Goal: Information Seeking & Learning: Learn about a topic

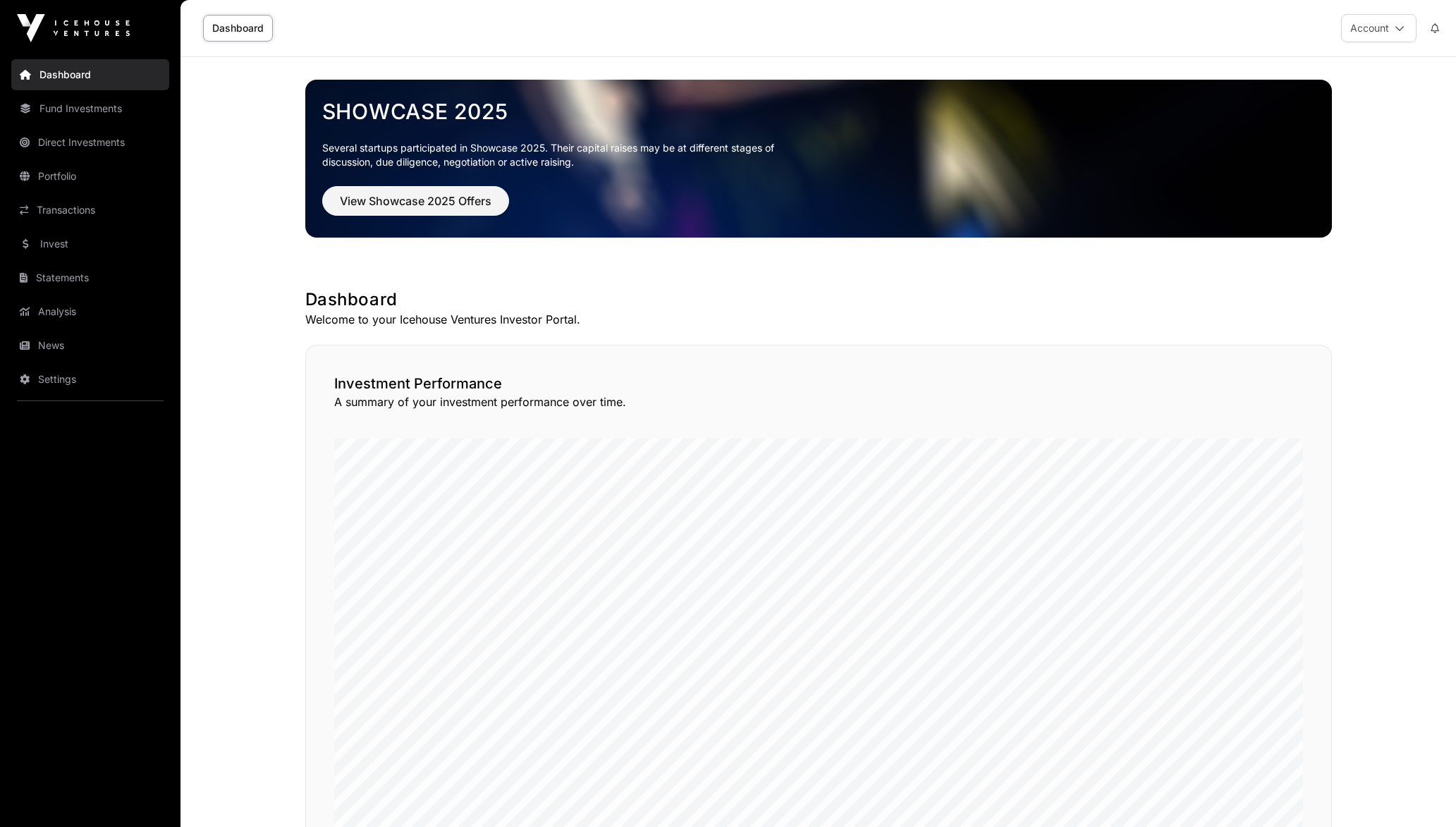
click at [100, 110] on link "Fund Investments" at bounding box center [91, 109] width 158 height 31
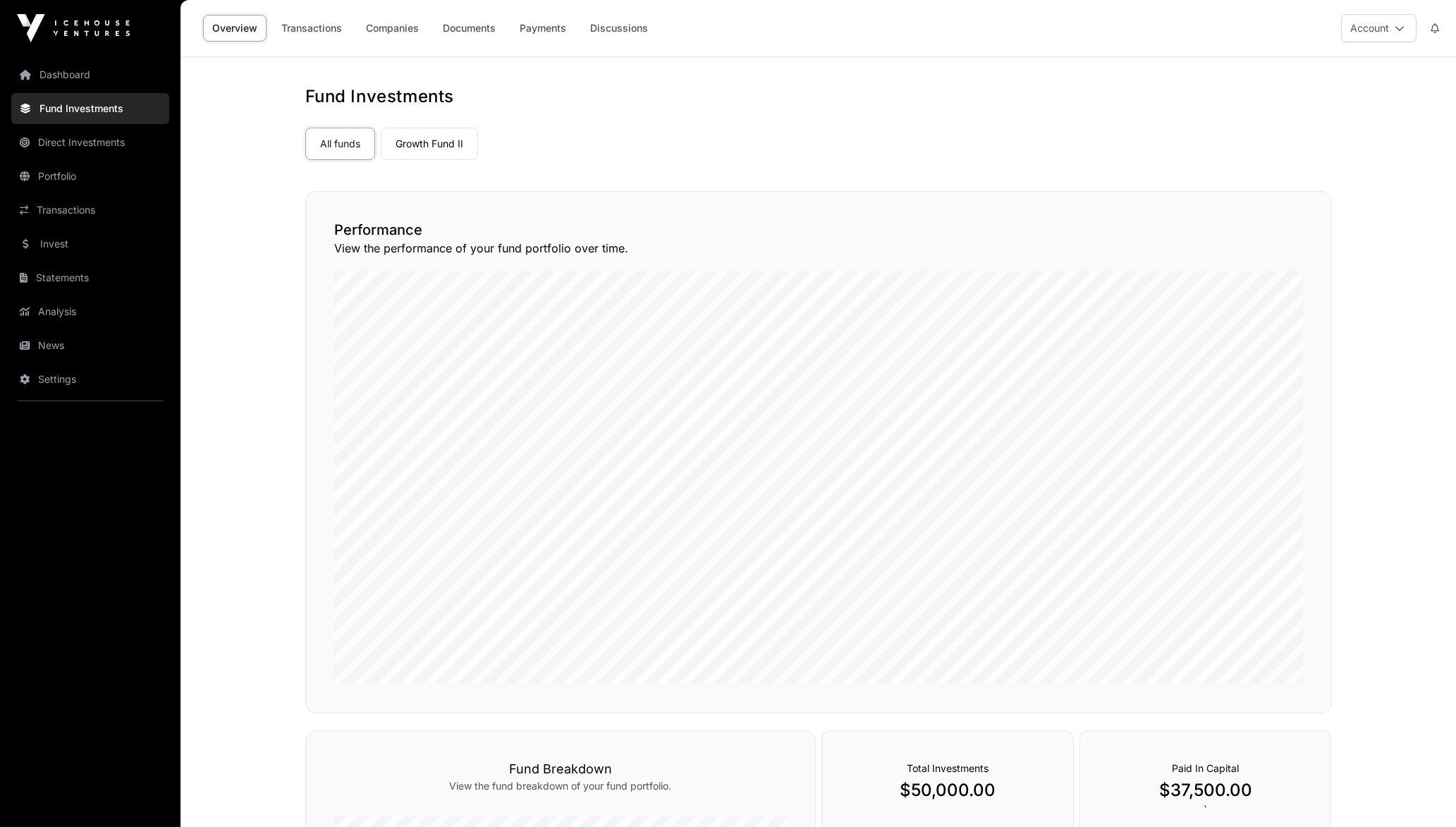
click at [398, 28] on link "Companies" at bounding box center [391, 28] width 71 height 27
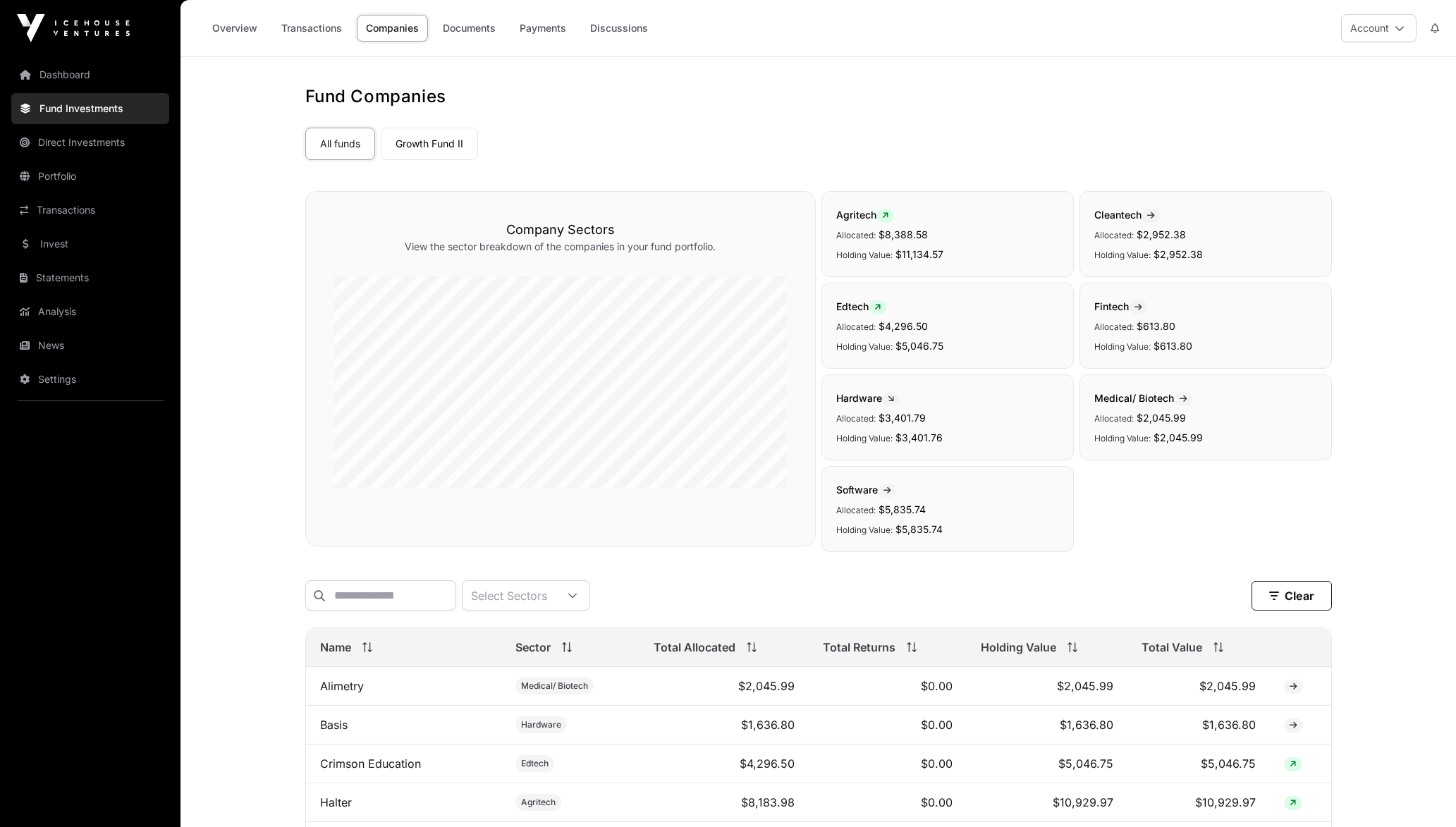
click at [87, 200] on link "Transactions" at bounding box center [91, 210] width 158 height 31
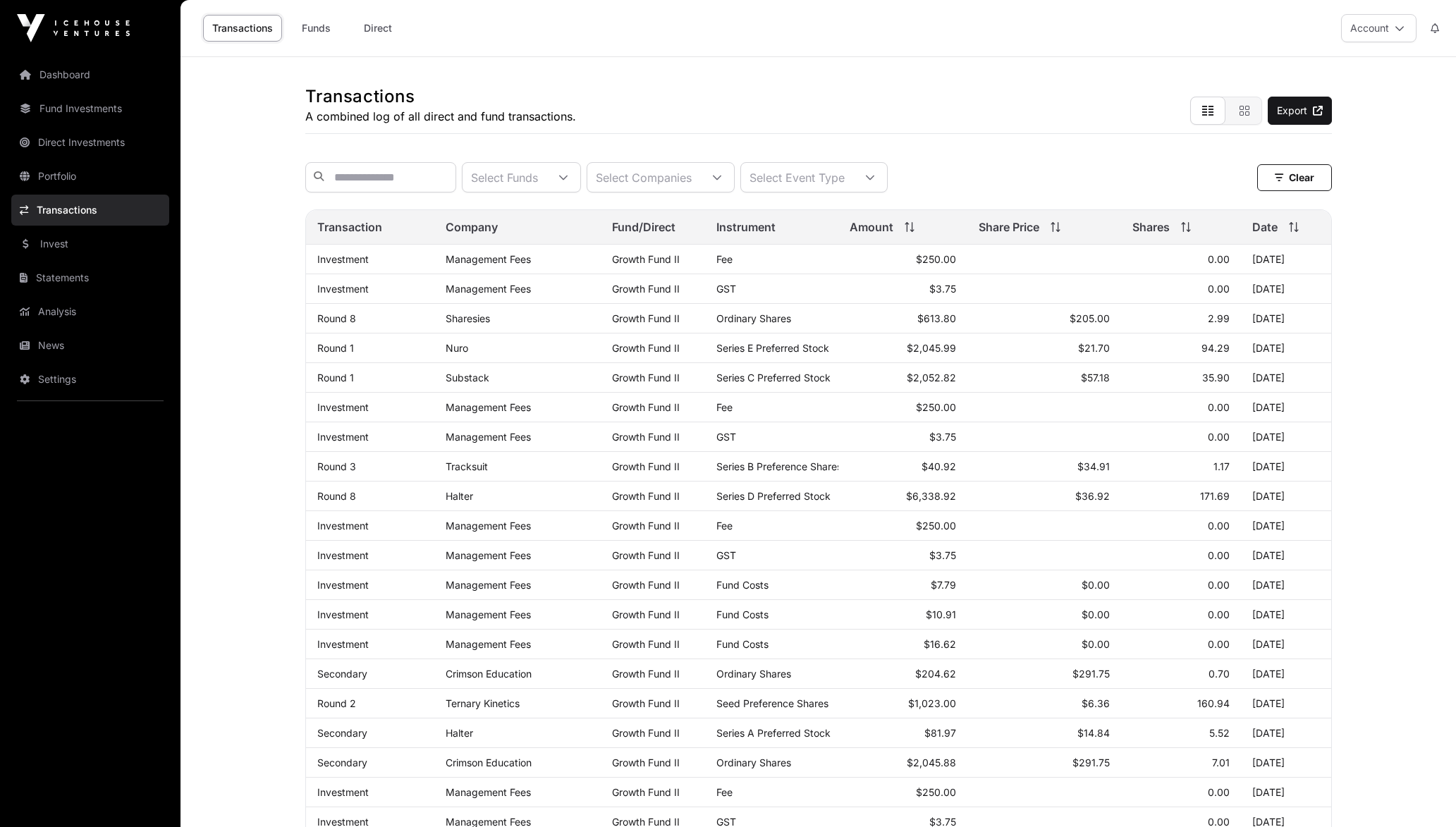
click at [75, 242] on link "Invest" at bounding box center [91, 243] width 158 height 31
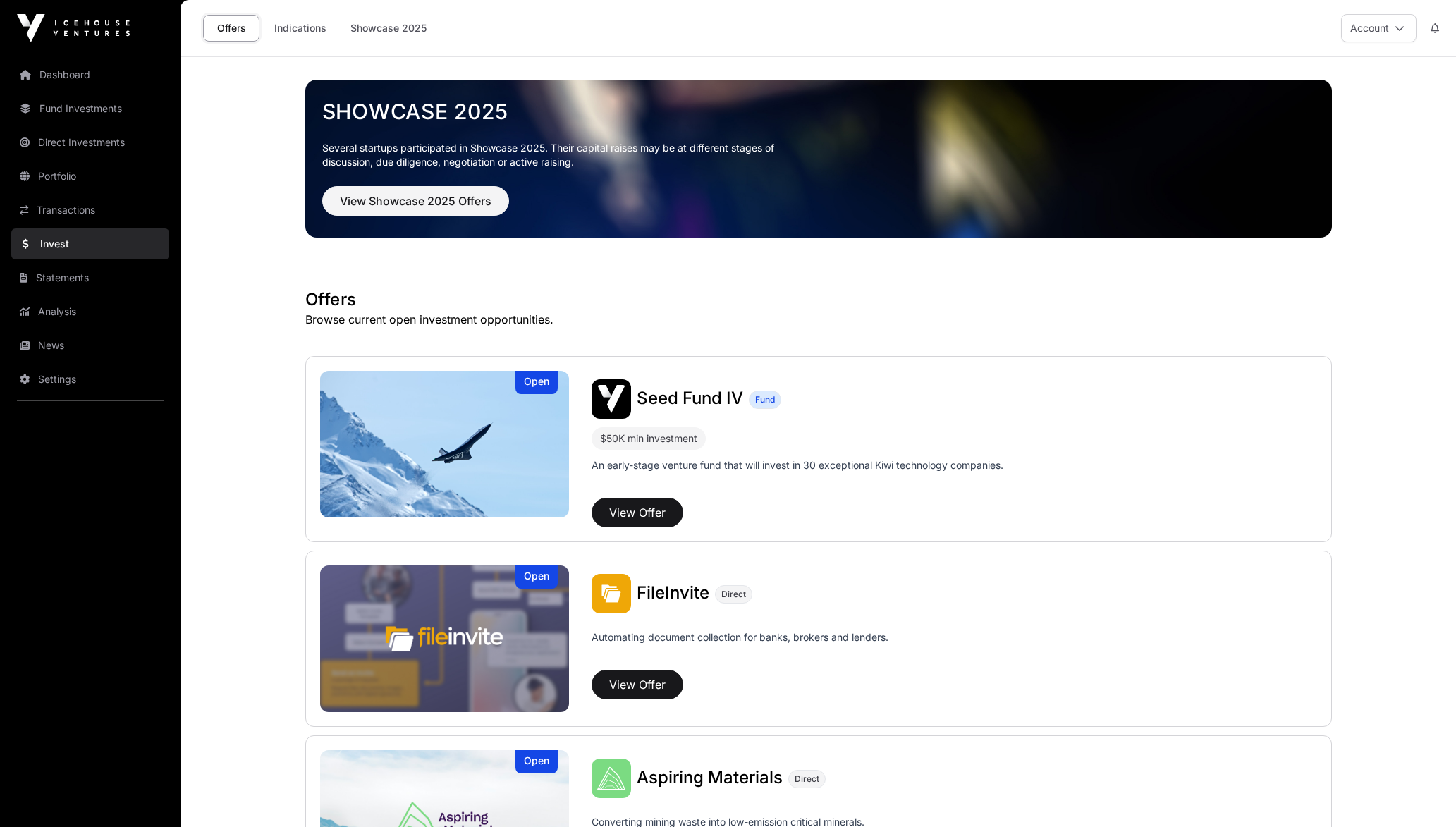
click at [319, 36] on link "Indications" at bounding box center [300, 28] width 71 height 27
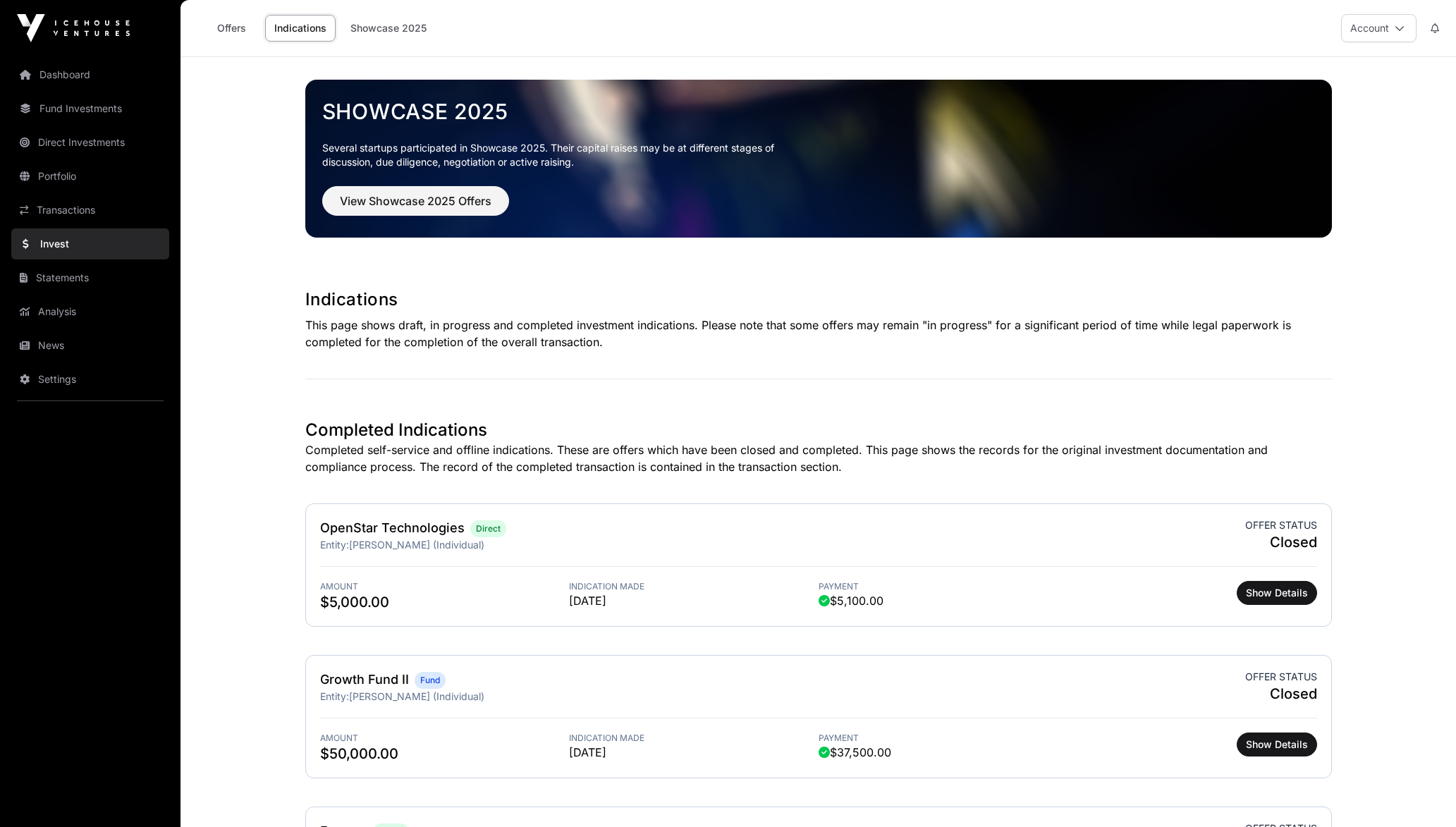
click at [85, 163] on link "Portfolio" at bounding box center [91, 176] width 158 height 31
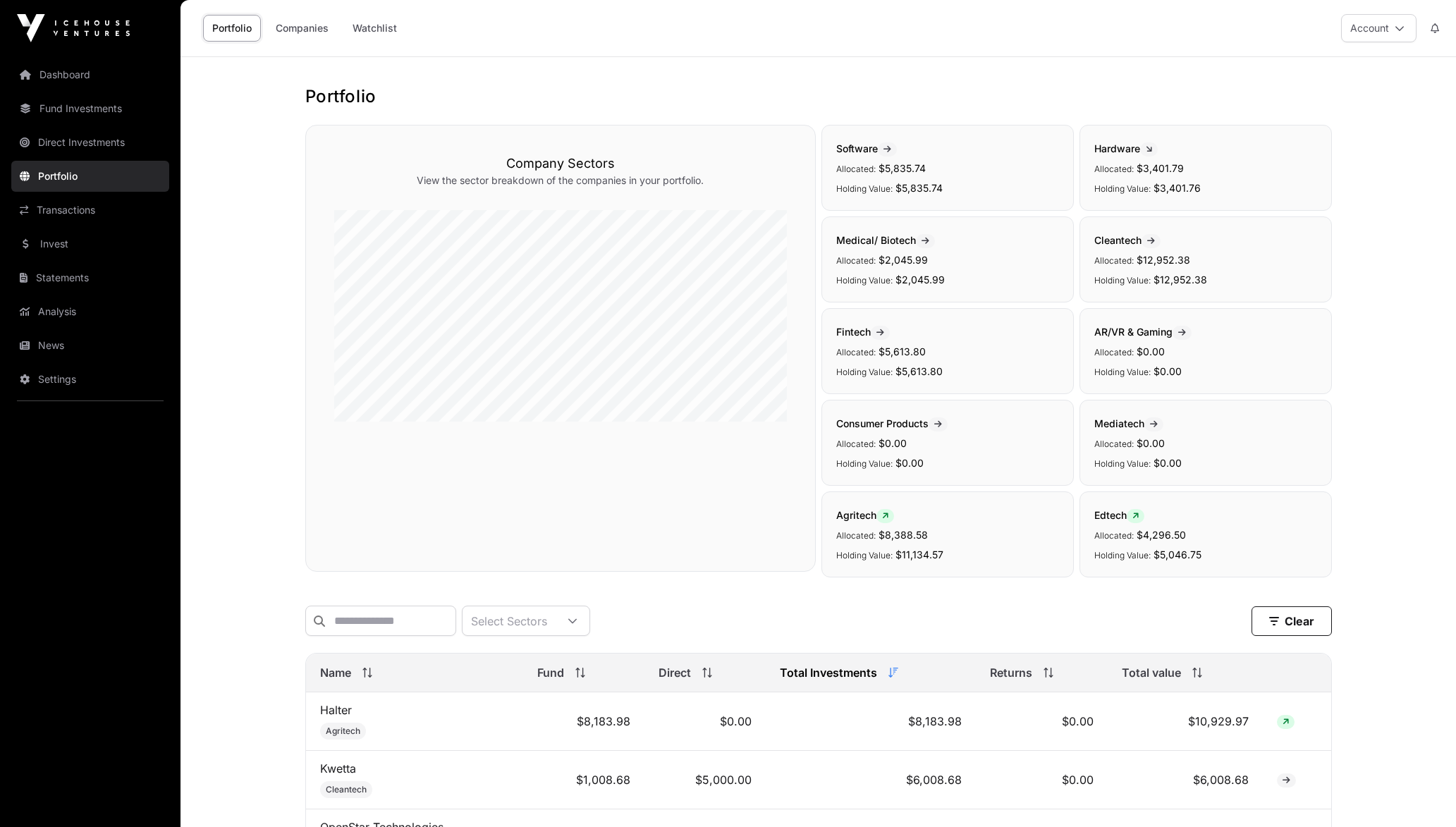
click at [306, 22] on link "Companies" at bounding box center [302, 28] width 71 height 27
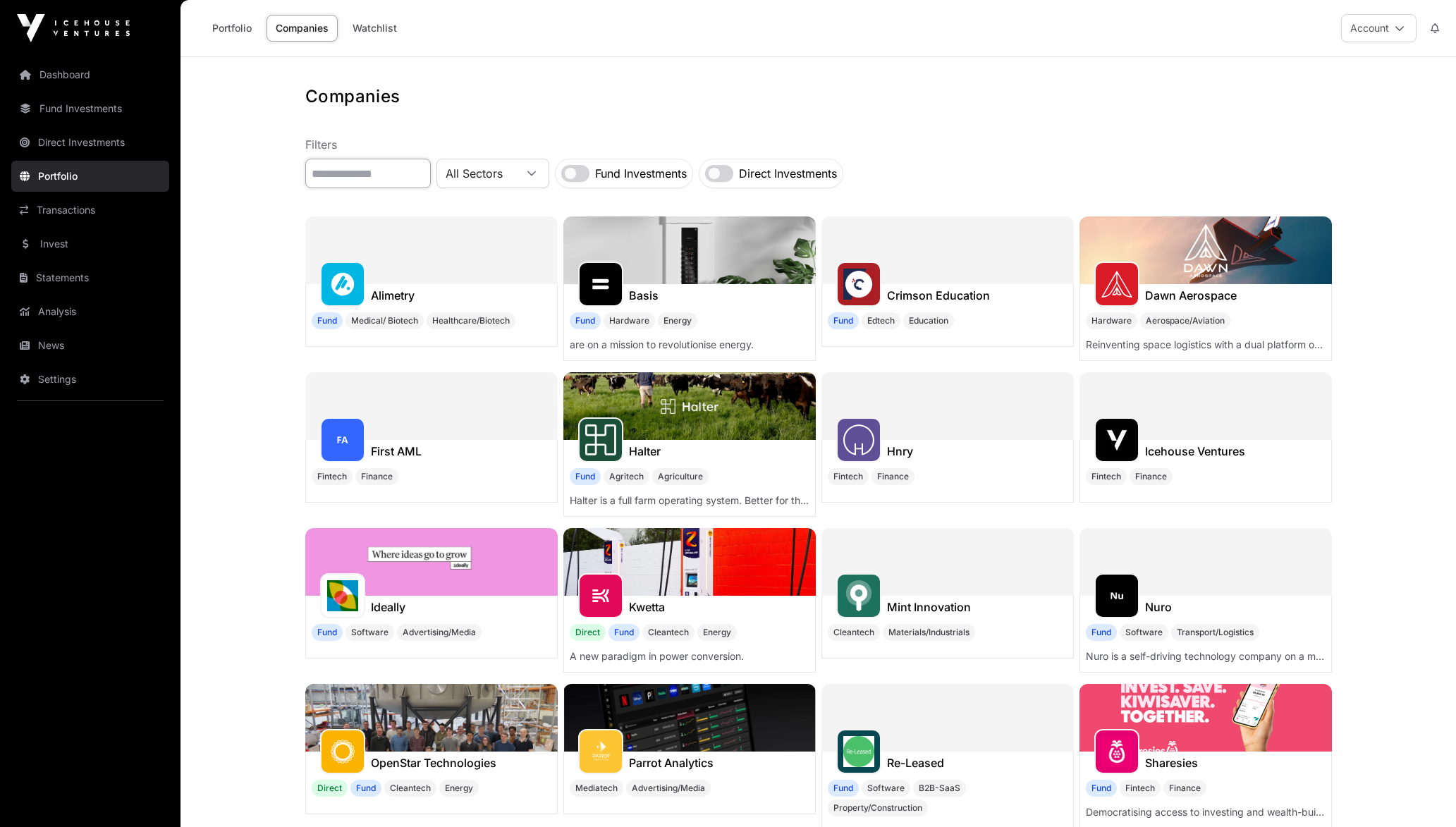
click at [384, 170] on input "text" at bounding box center [368, 173] width 126 height 30
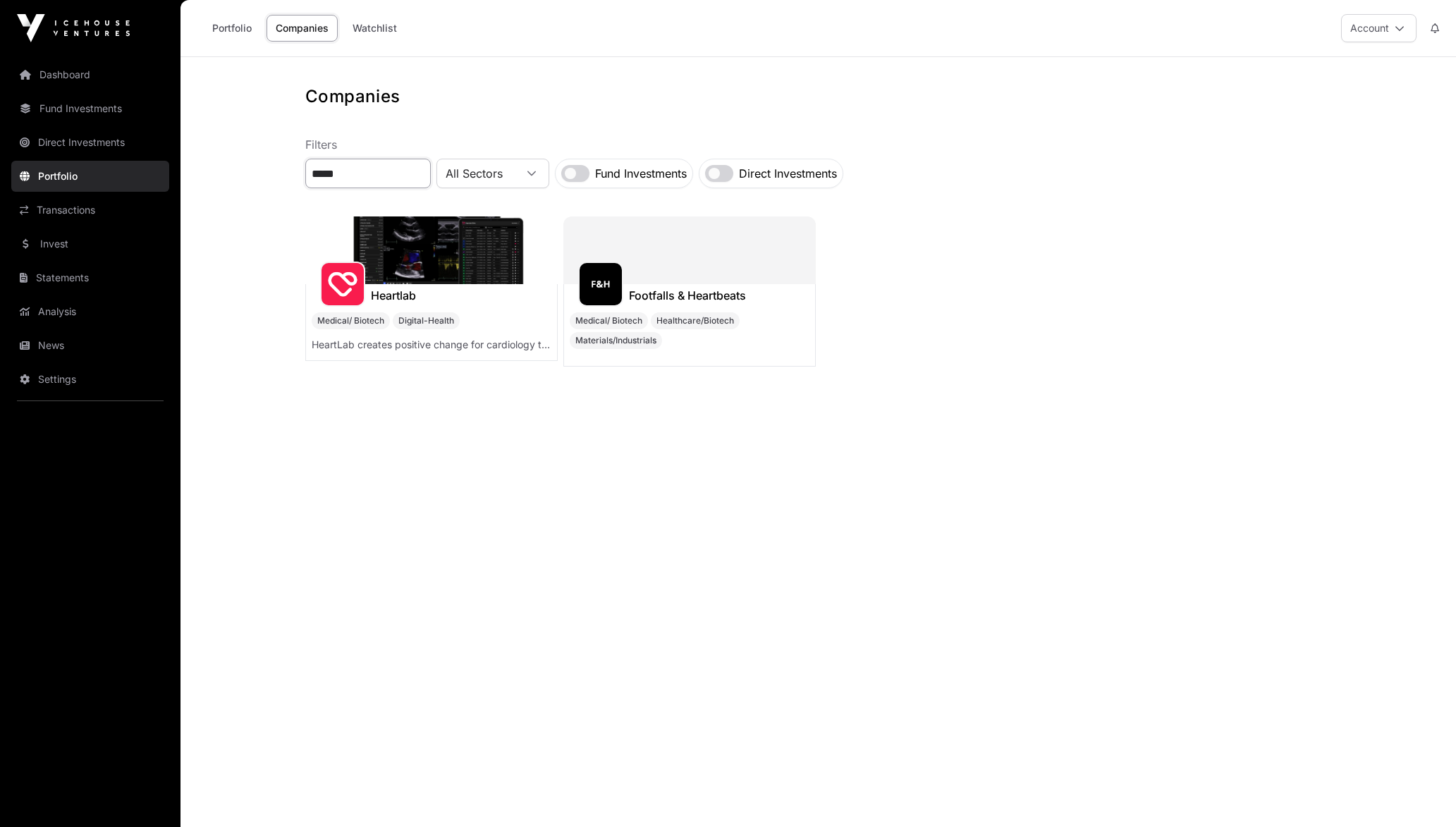
type input "*****"
click at [361, 267] on div at bounding box center [343, 284] width 45 height 45
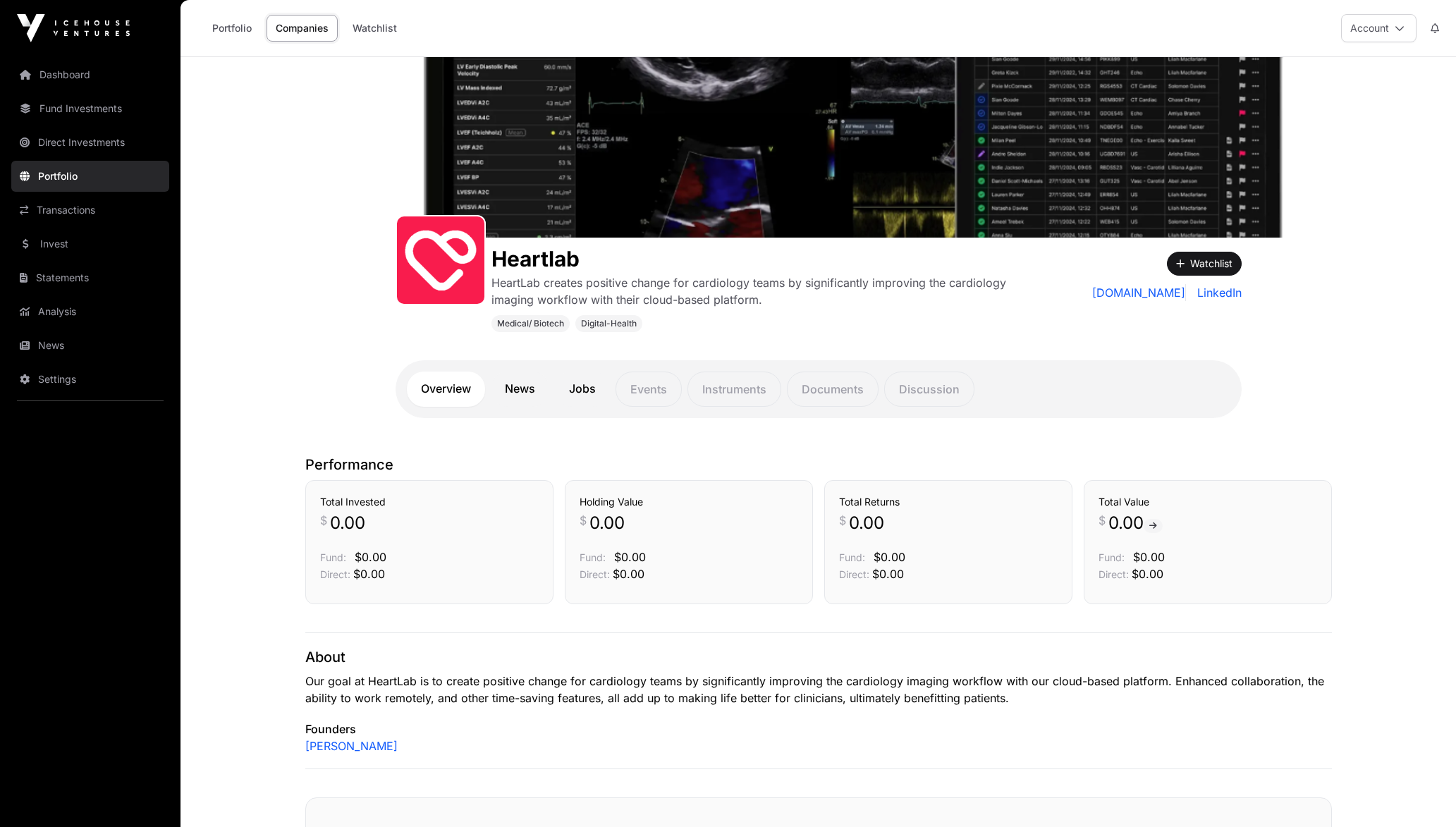
click at [515, 390] on link "News" at bounding box center [520, 389] width 58 height 35
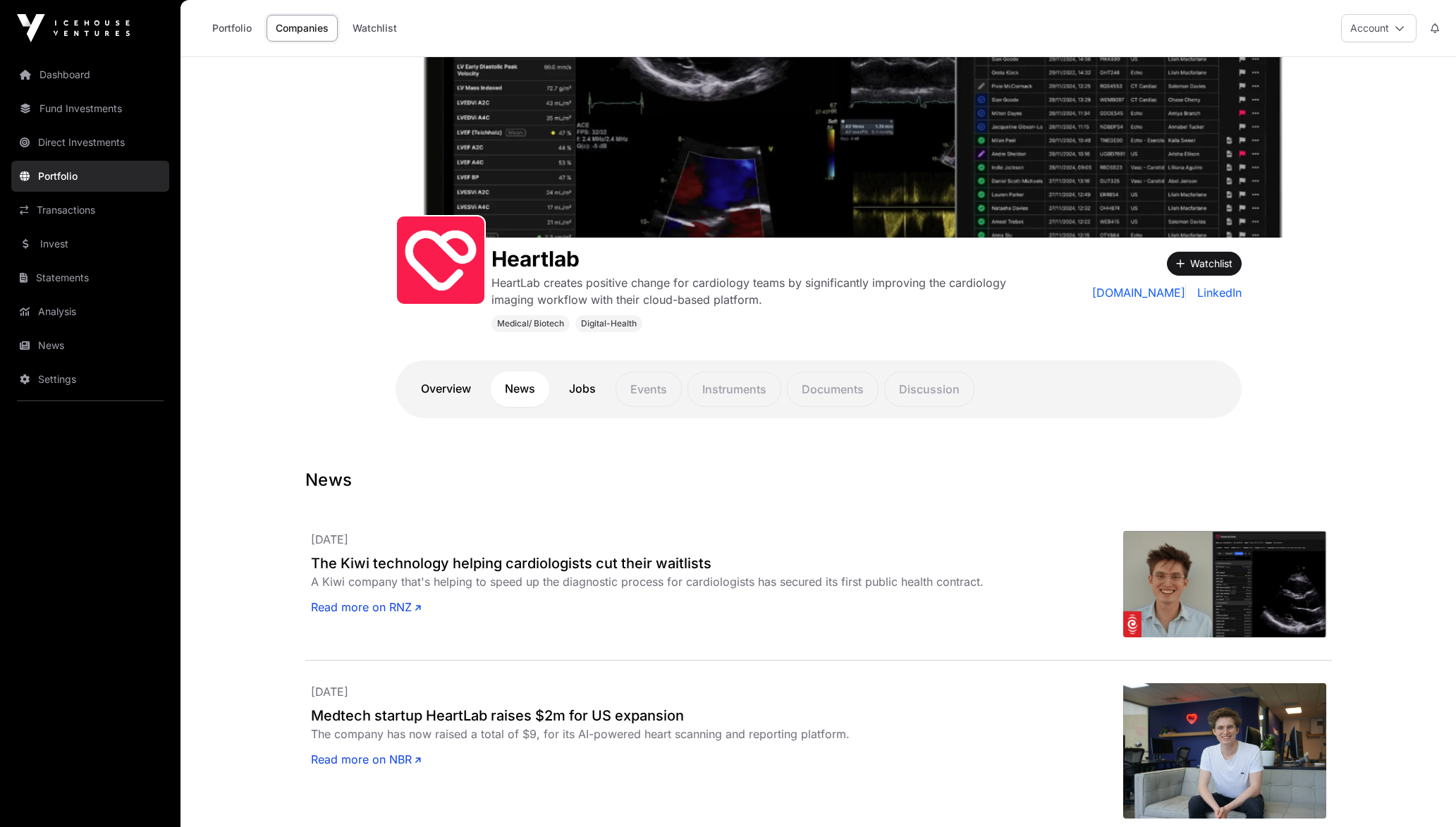
click at [583, 387] on link "Jobs" at bounding box center [582, 389] width 55 height 35
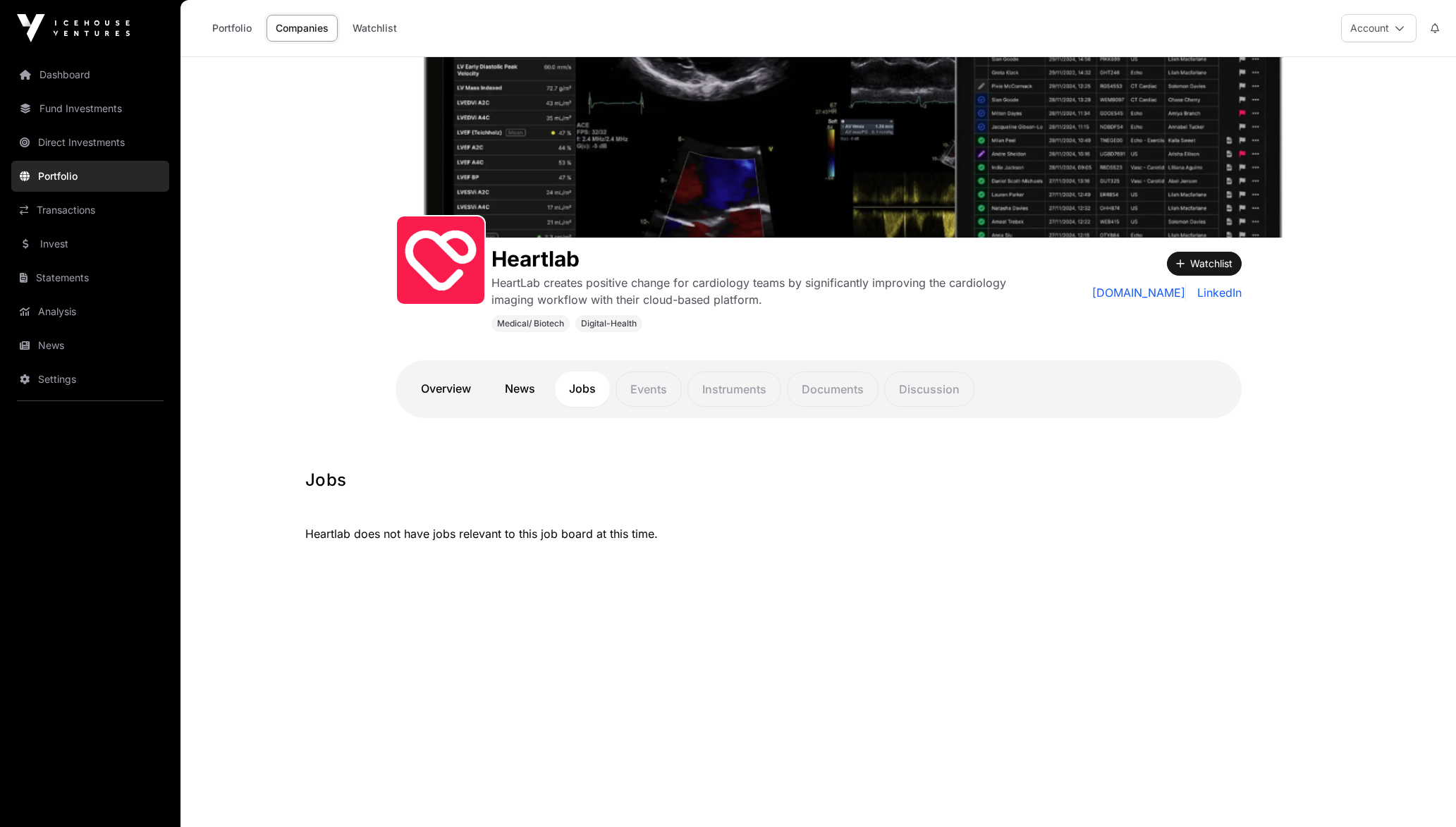
click at [534, 391] on link "News" at bounding box center [520, 389] width 58 height 35
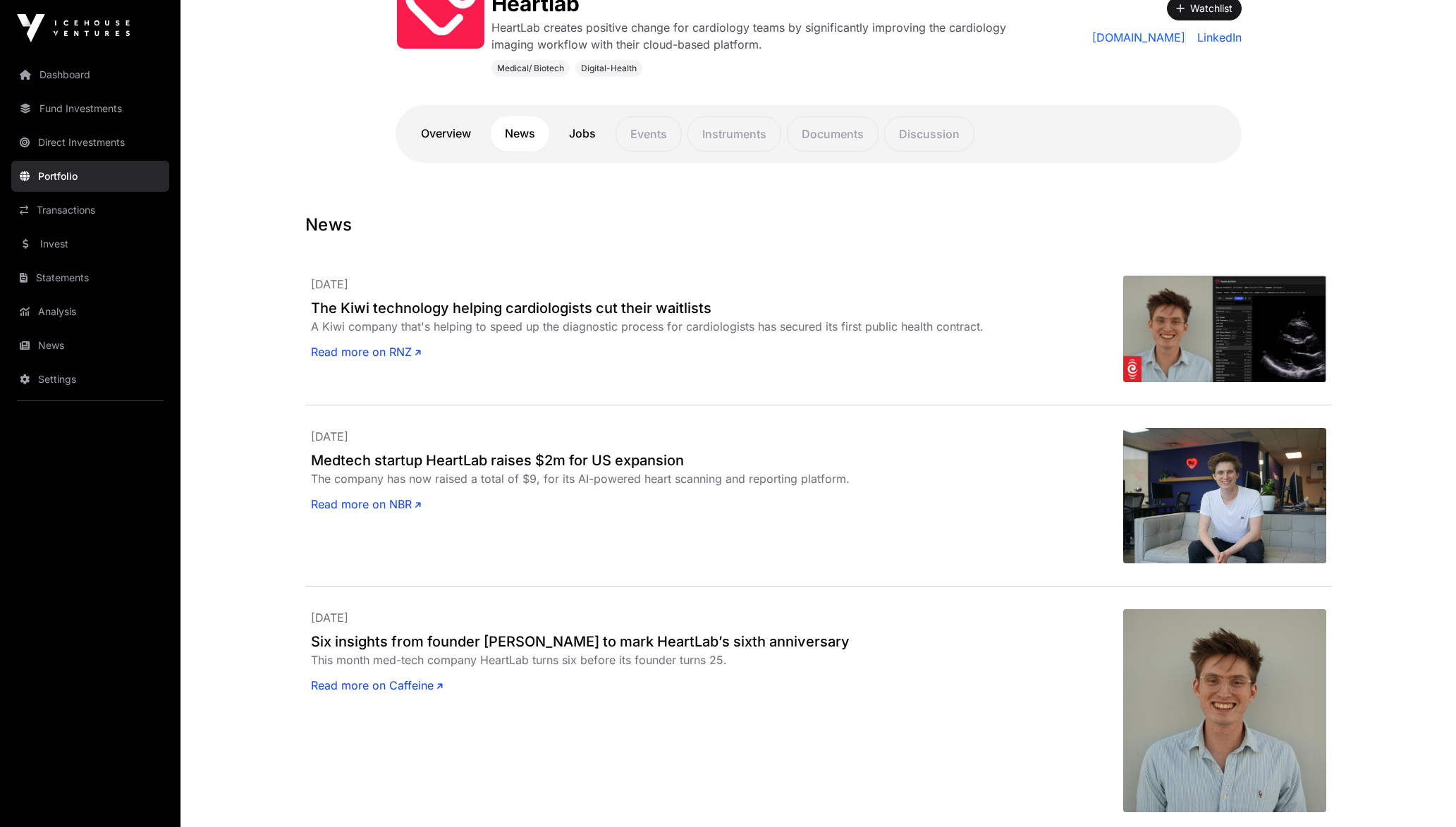
scroll to position [179, 0]
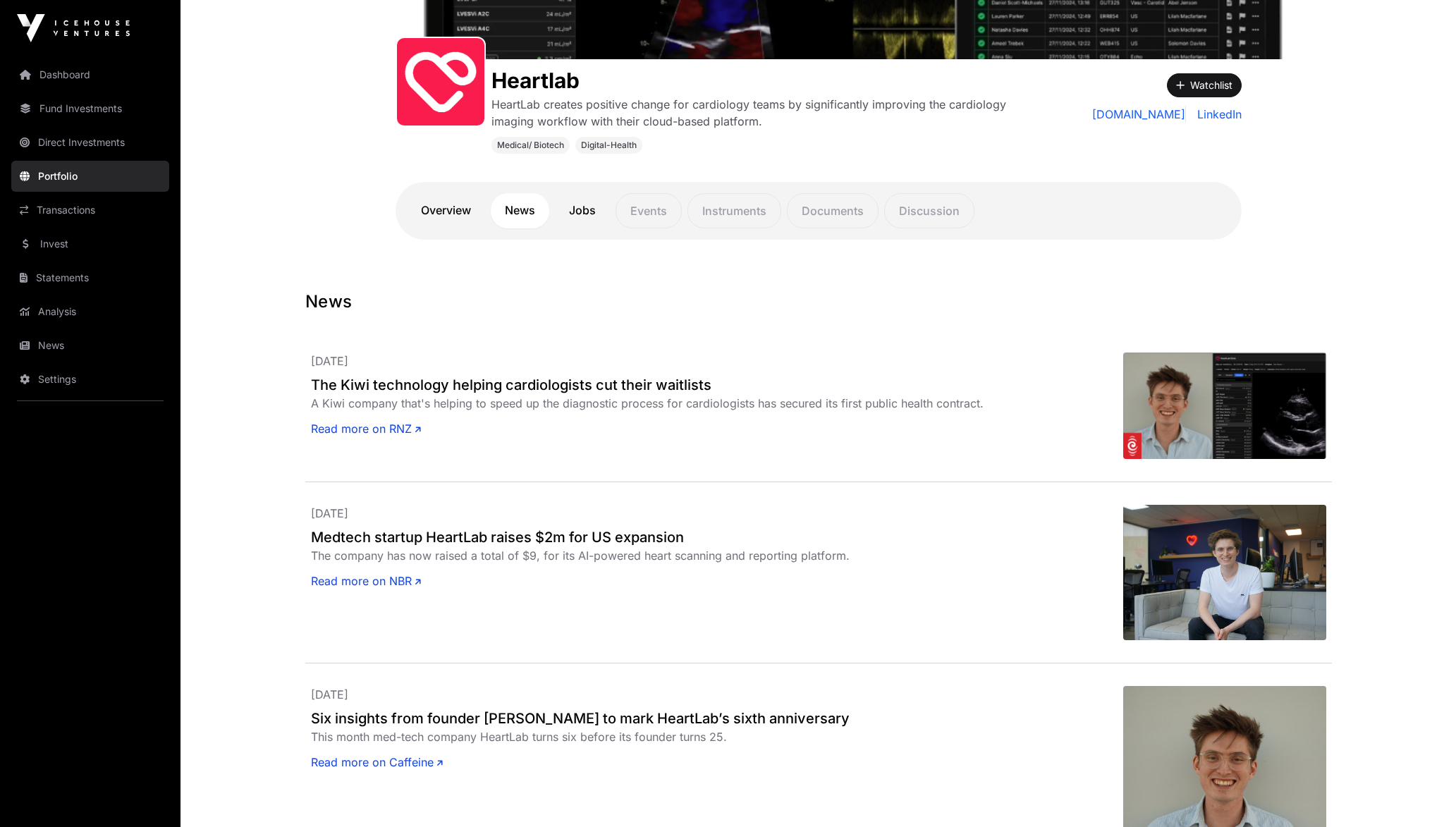
click at [385, 436] on link "Read more on RNZ" at bounding box center [365, 428] width 110 height 17
